Goal: Information Seeking & Learning: Learn about a topic

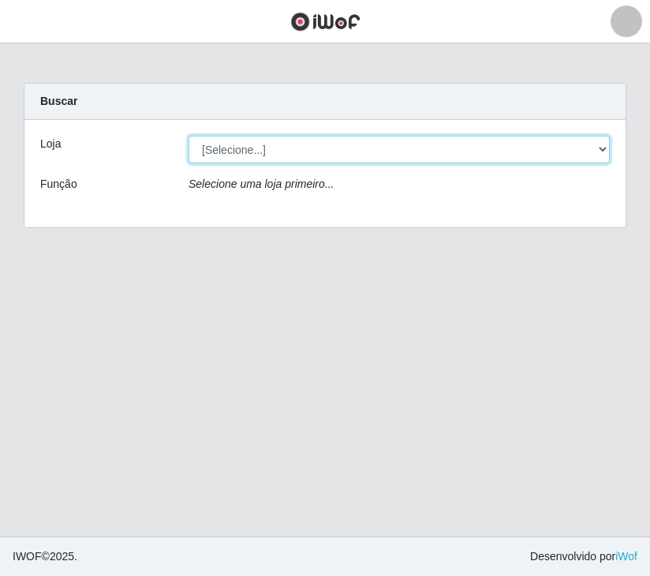
click at [283, 150] on select "[Selecione...] [GEOGRAPHIC_DATA] [GEOGRAPHIC_DATA]" at bounding box center [399, 150] width 421 height 28
select select "64"
click at [189, 136] on select "[Selecione...] [GEOGRAPHIC_DATA] [GEOGRAPHIC_DATA]" at bounding box center [399, 150] width 421 height 28
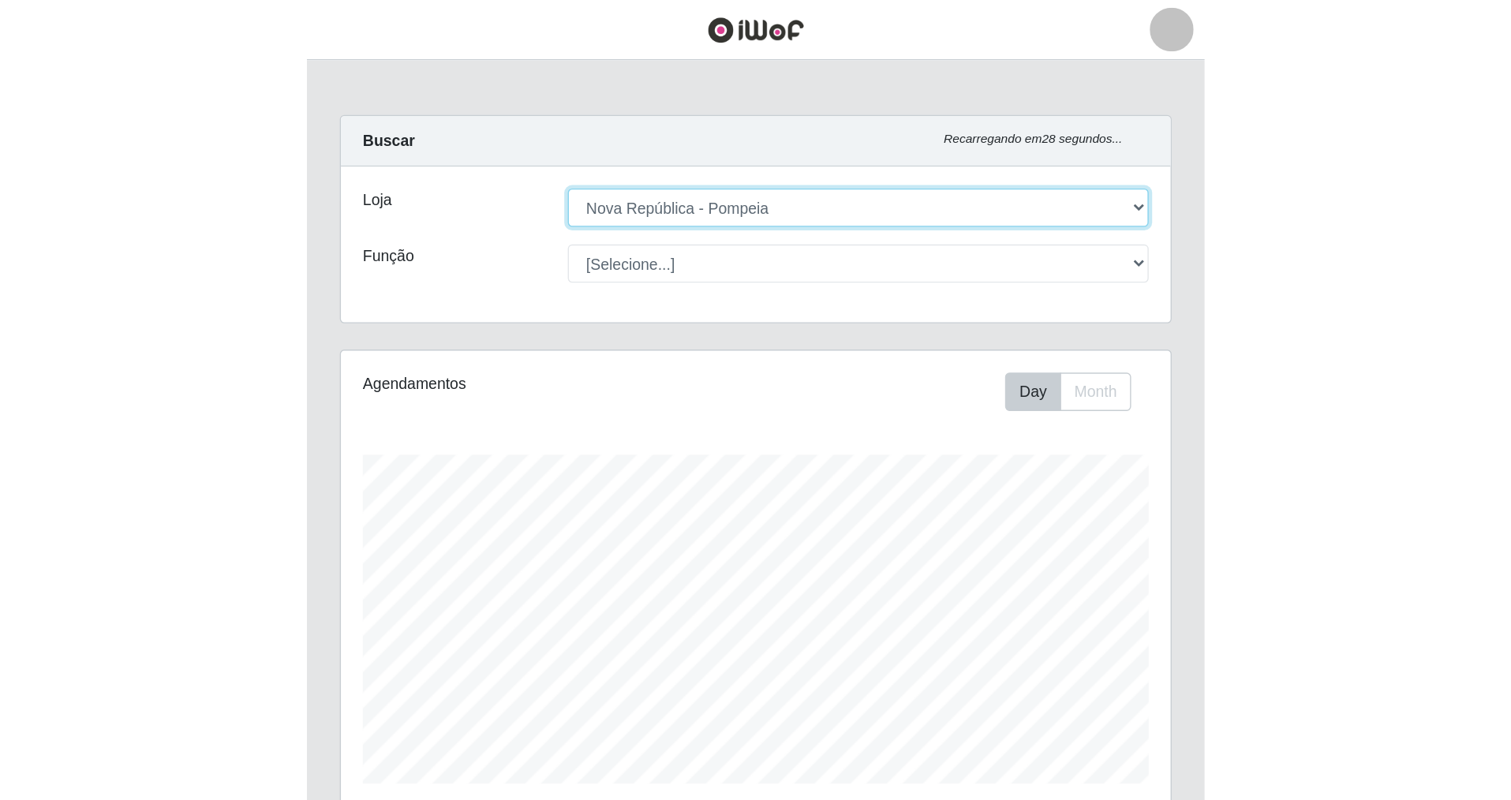
scroll to position [328, 597]
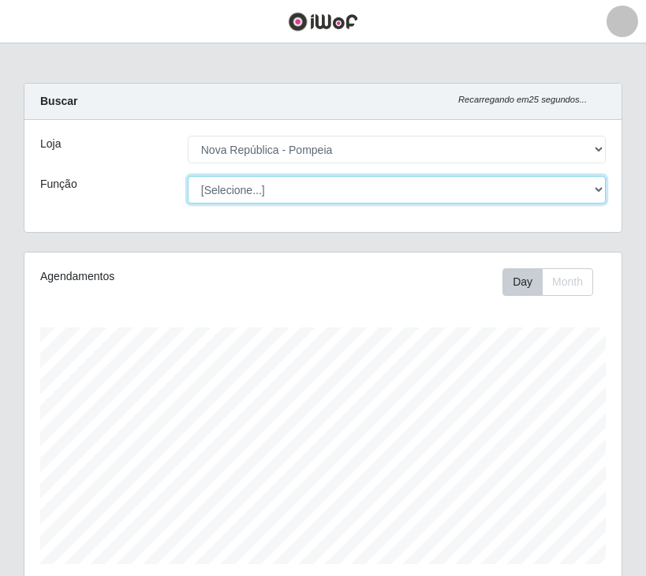
click at [292, 194] on select "[Selecione...] Balconista Operador de Caixa Recepcionista Repositor" at bounding box center [397, 190] width 418 height 28
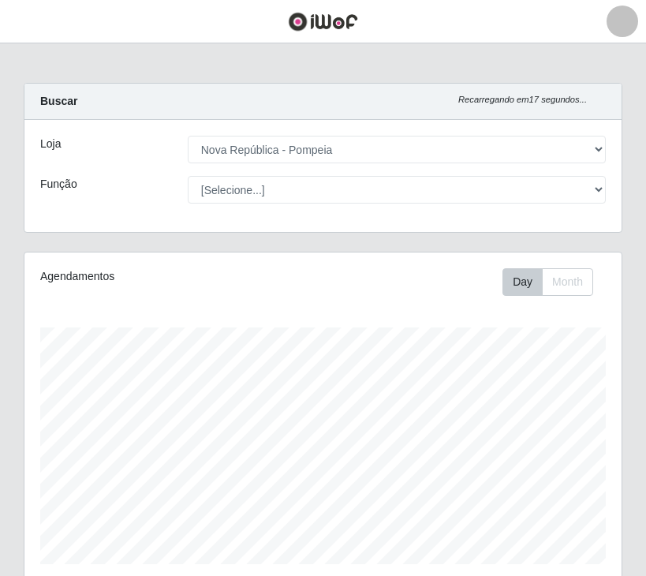
click at [133, 152] on div "Loja" at bounding box center [102, 150] width 148 height 28
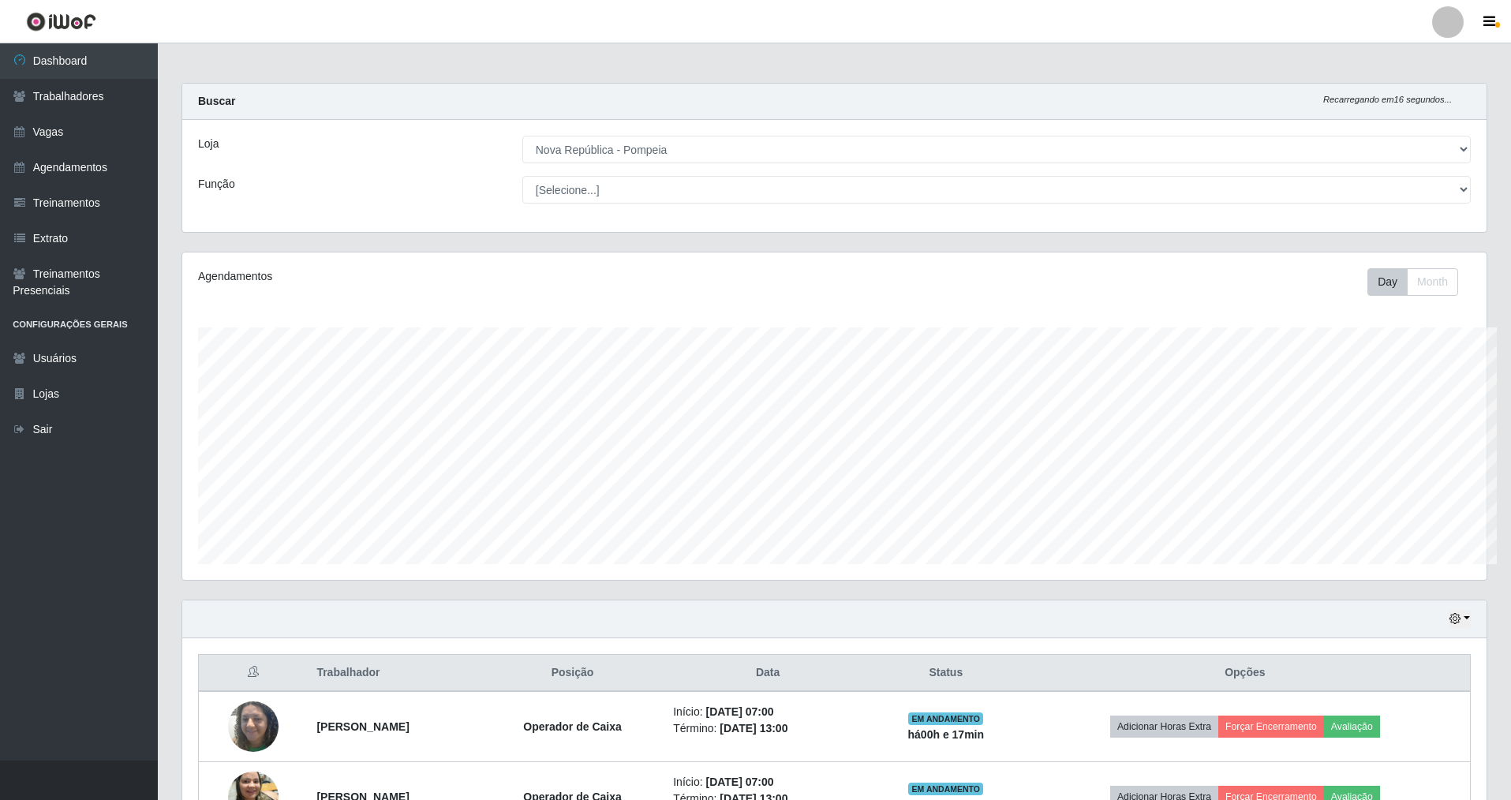
scroll to position [788946, 787969]
click at [72, 147] on link "Vagas" at bounding box center [79, 132] width 158 height 36
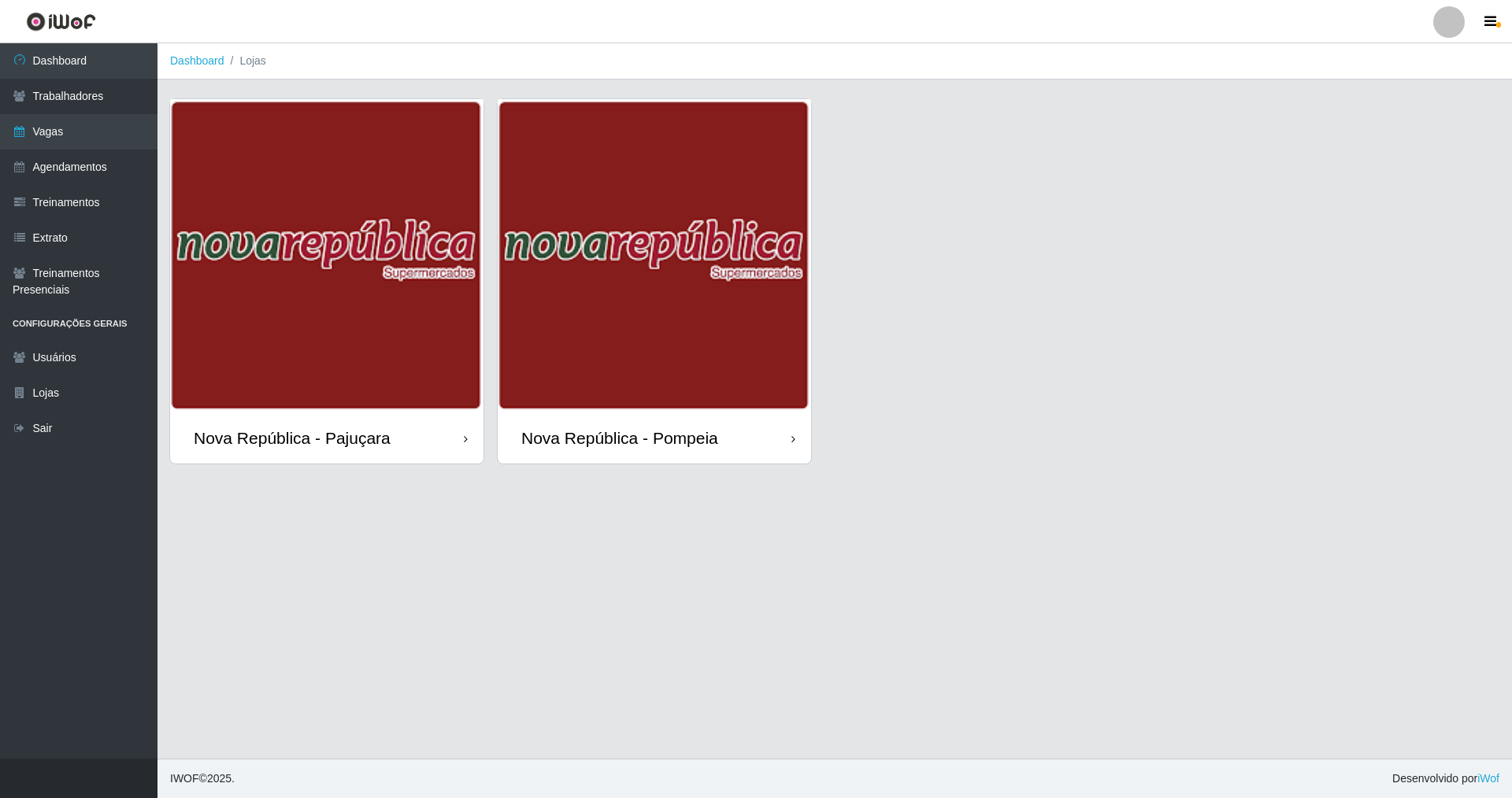
click at [644, 339] on img at bounding box center [655, 255] width 313 height 313
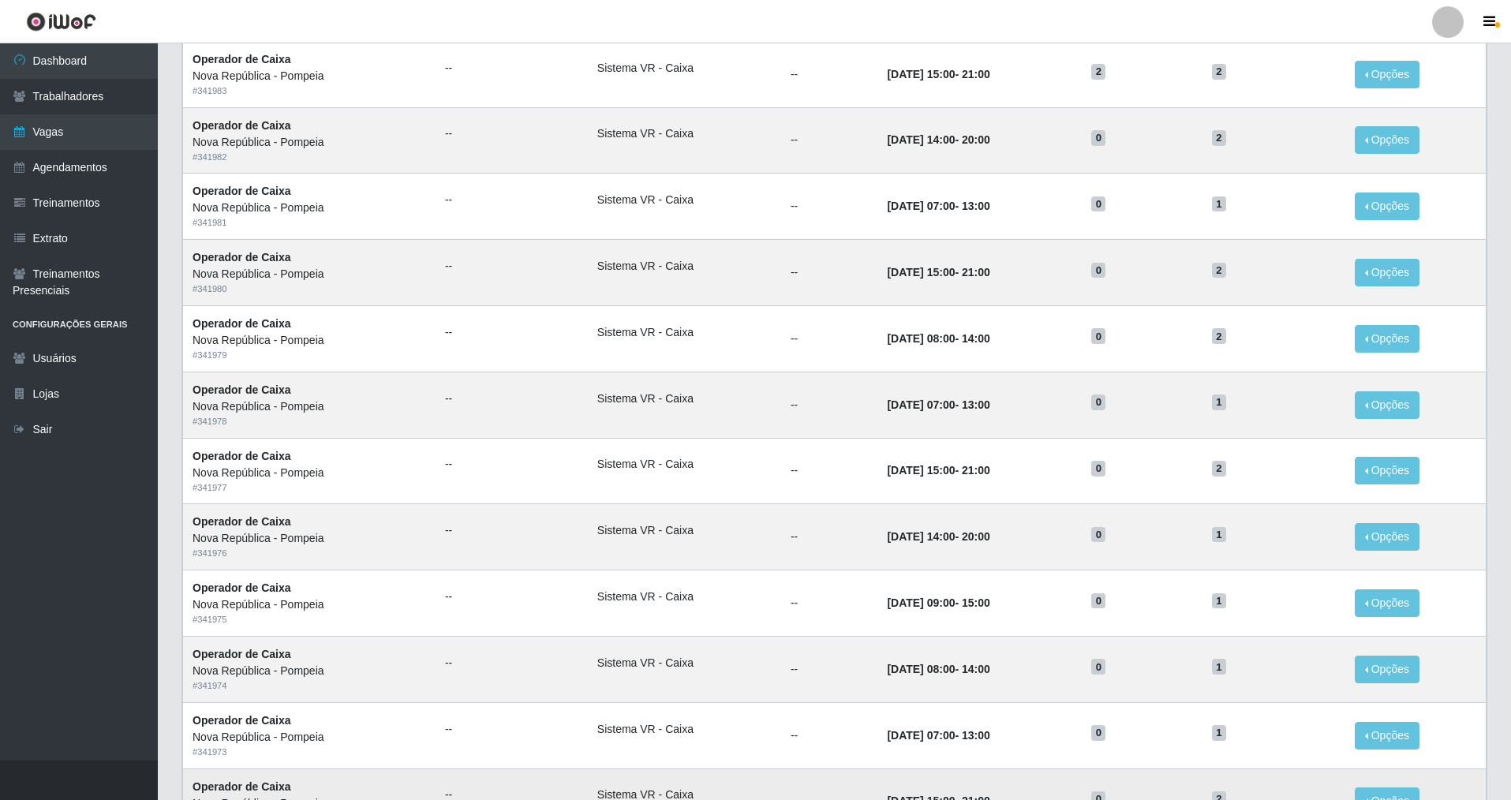
scroll to position [537, 0]
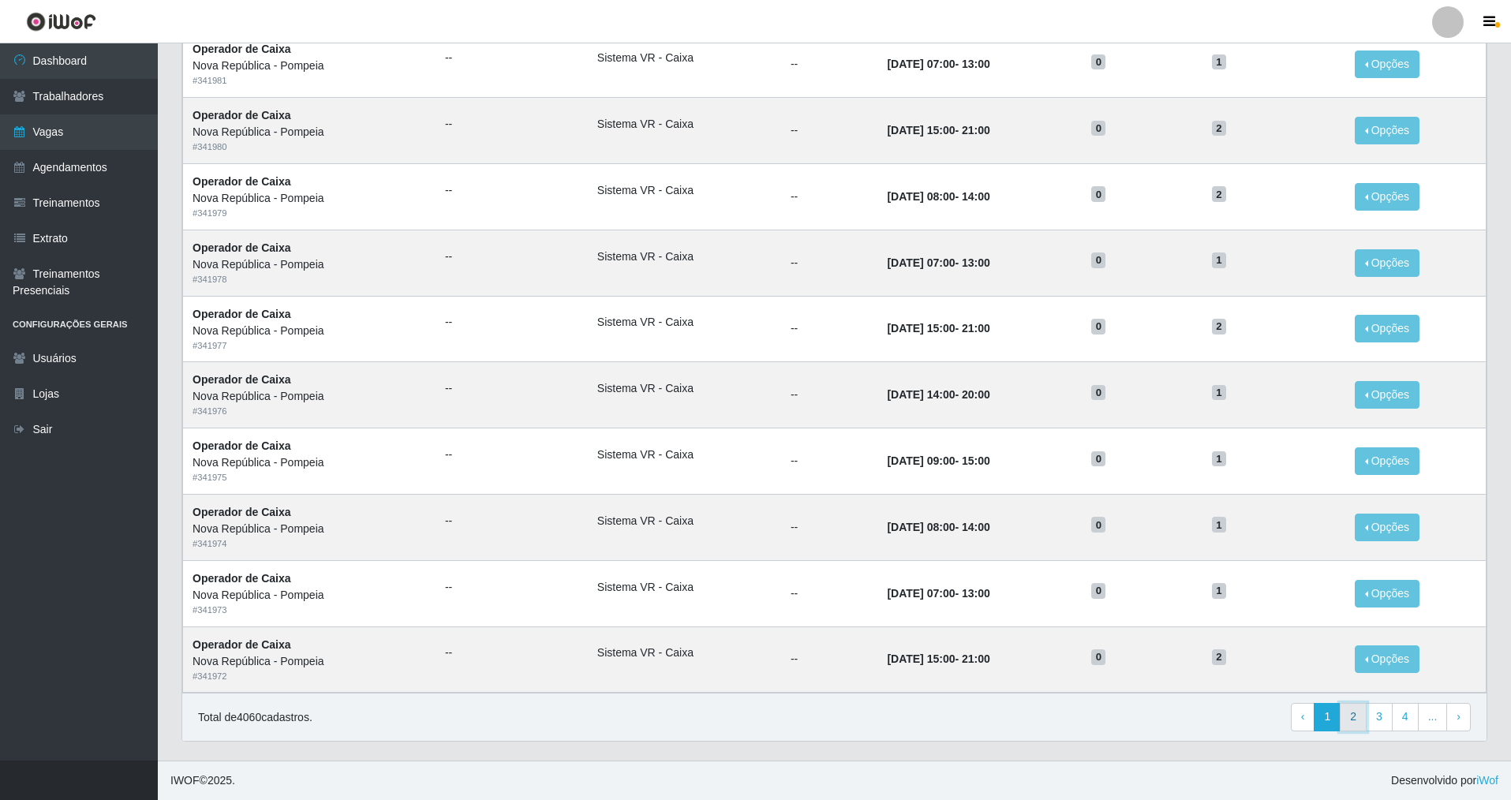
click at [650, 575] on link "2" at bounding box center [1353, 717] width 27 height 28
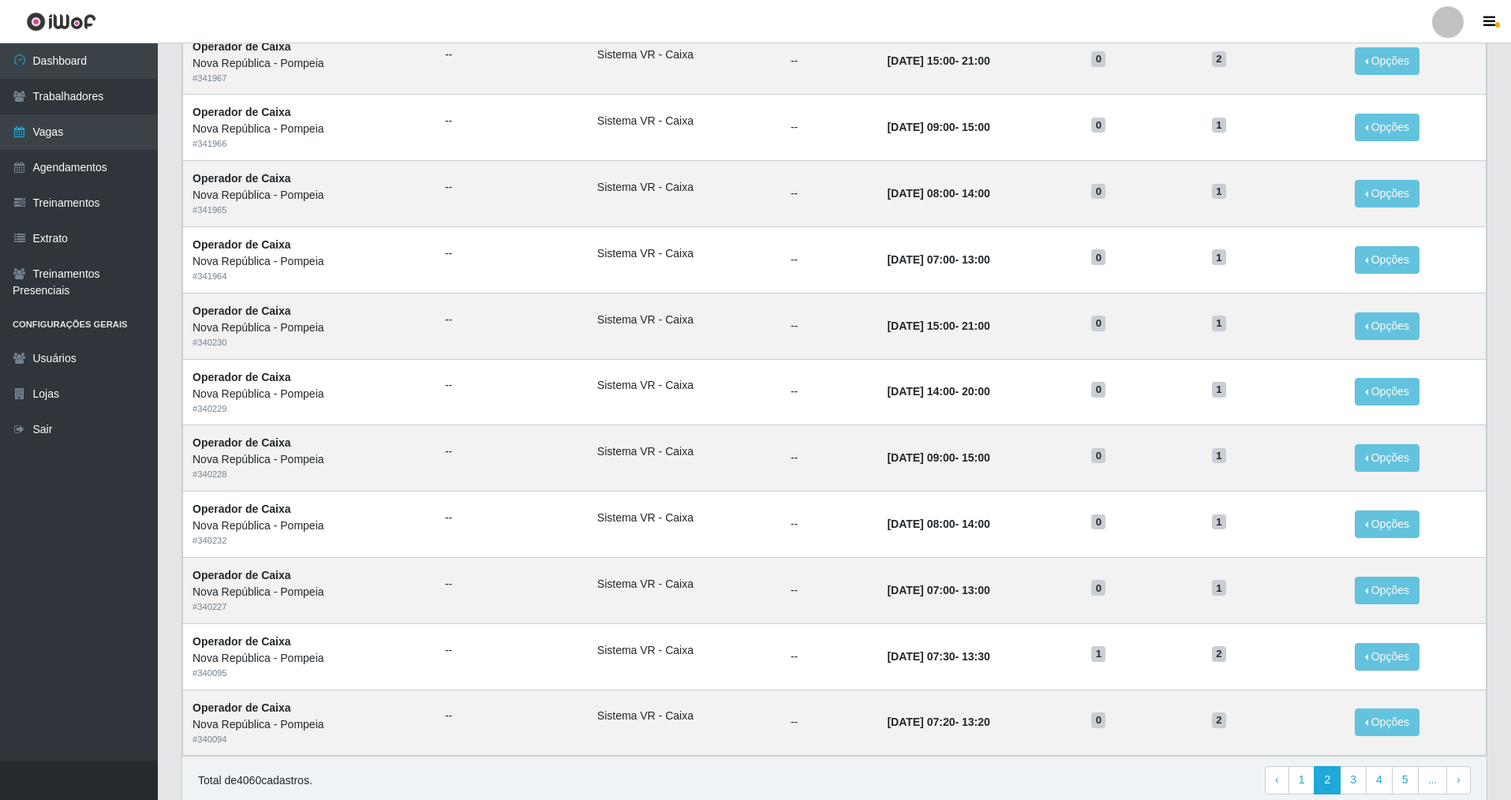
scroll to position [537, 0]
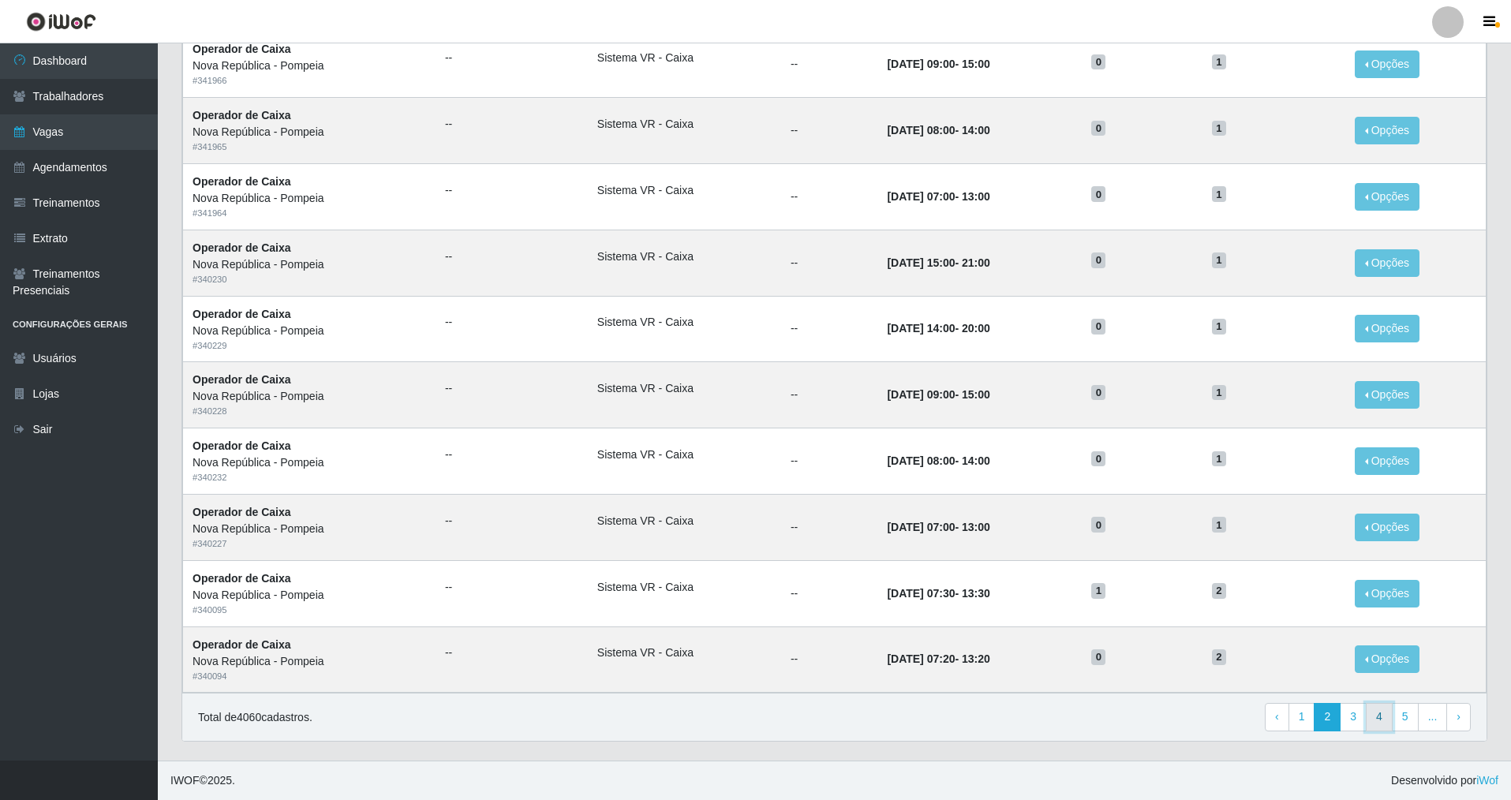
click at [1379, 722] on link "4" at bounding box center [1379, 717] width 27 height 28
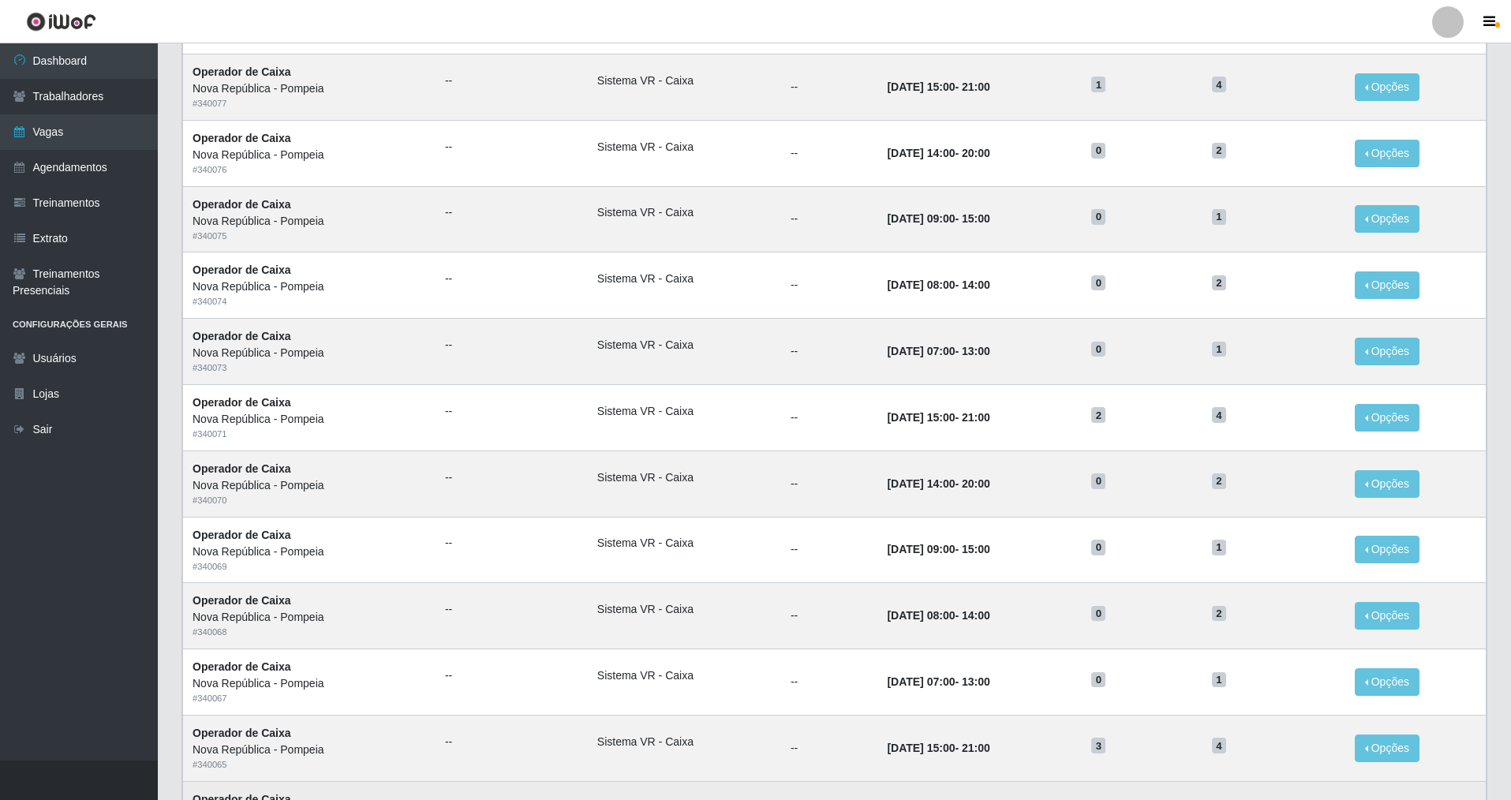
scroll to position [537, 0]
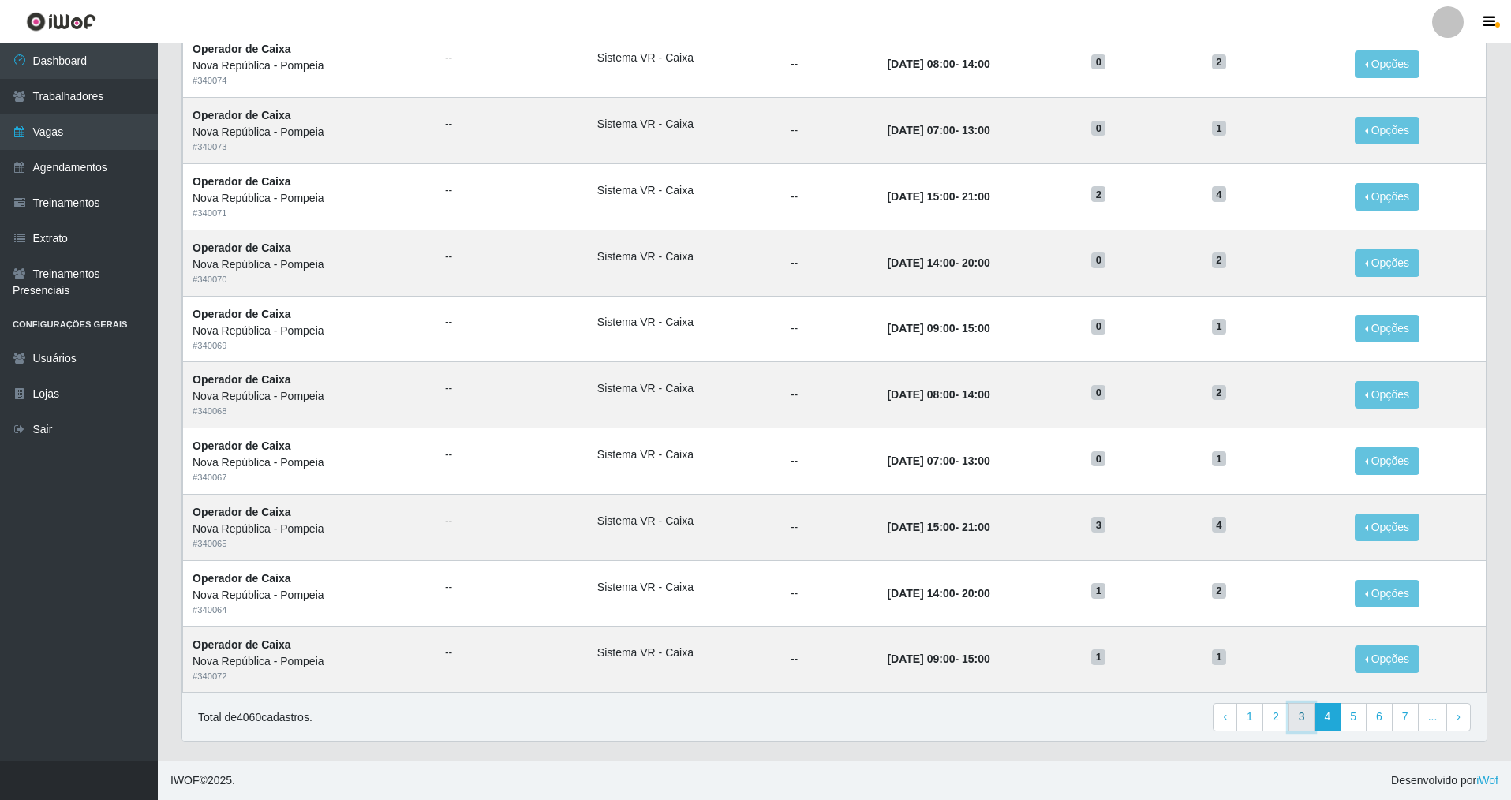
click at [1309, 729] on link "3" at bounding box center [1302, 717] width 27 height 28
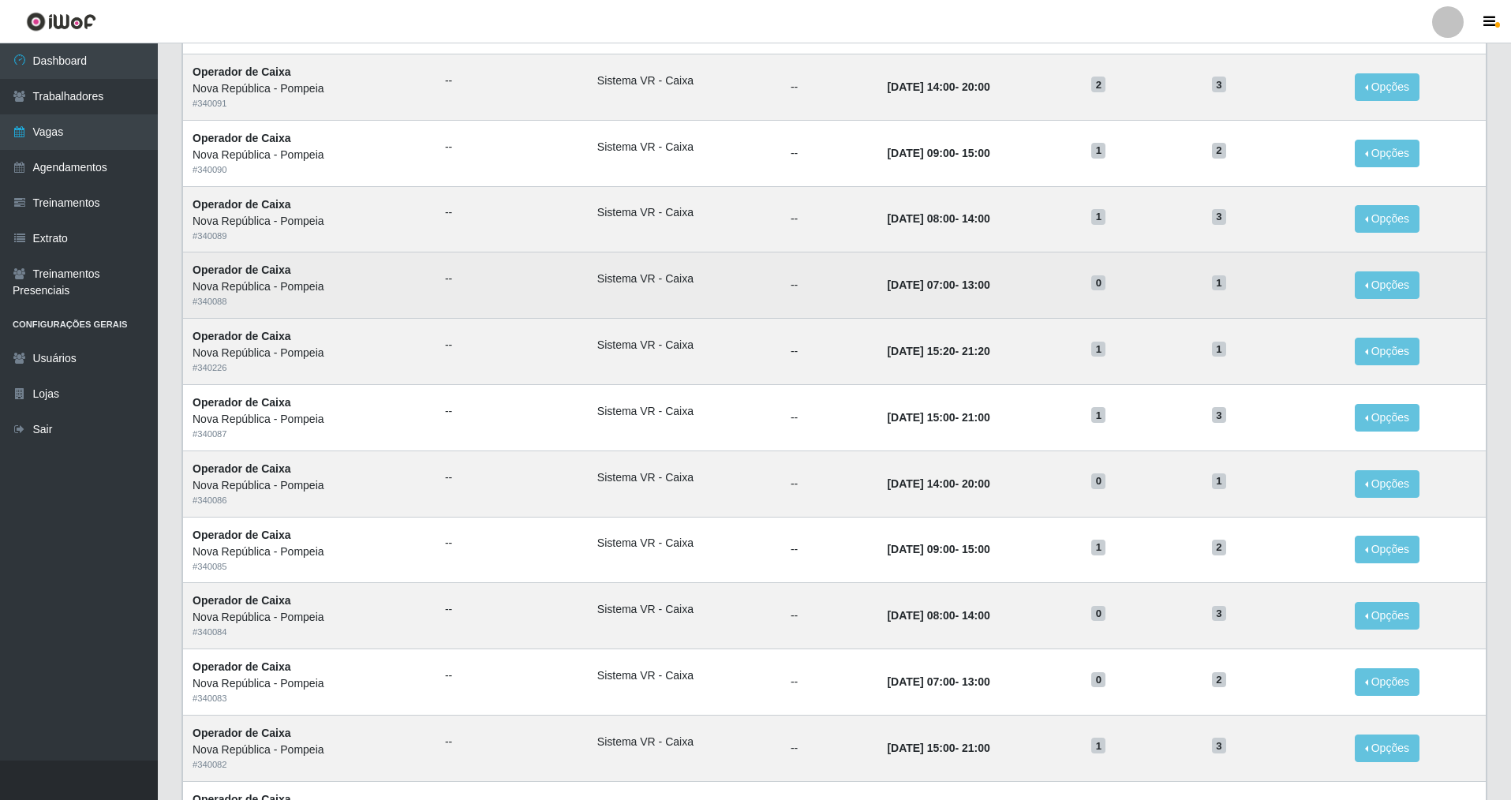
scroll to position [237, 0]
